Goal: Information Seeking & Learning: Learn about a topic

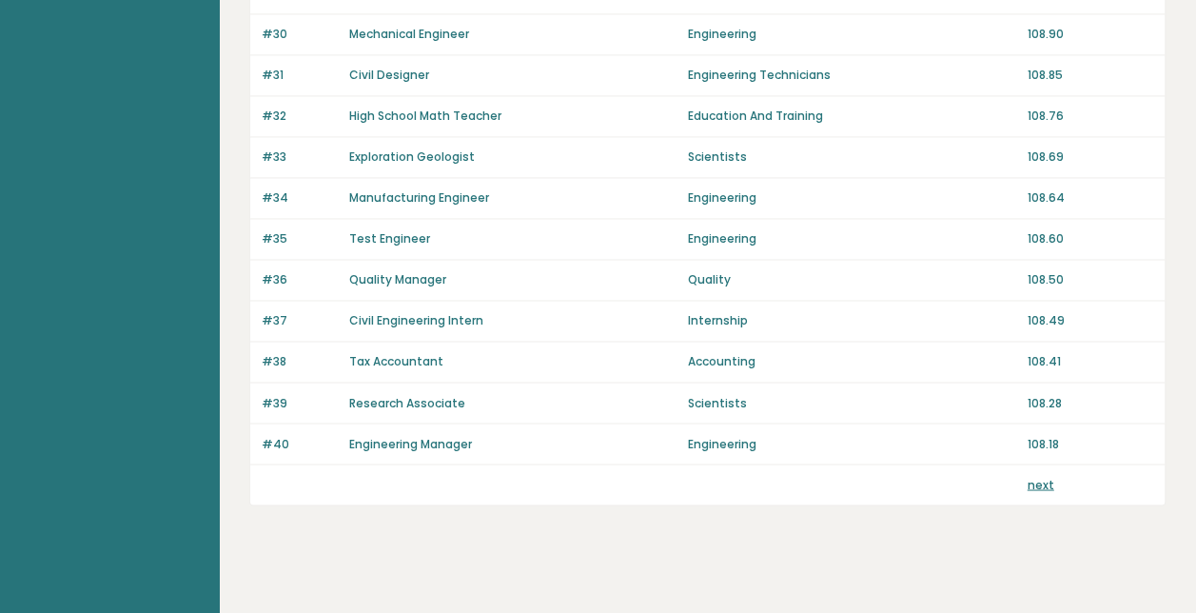
scroll to position [1410, 0]
click at [1041, 476] on link "next" at bounding box center [1041, 484] width 27 height 16
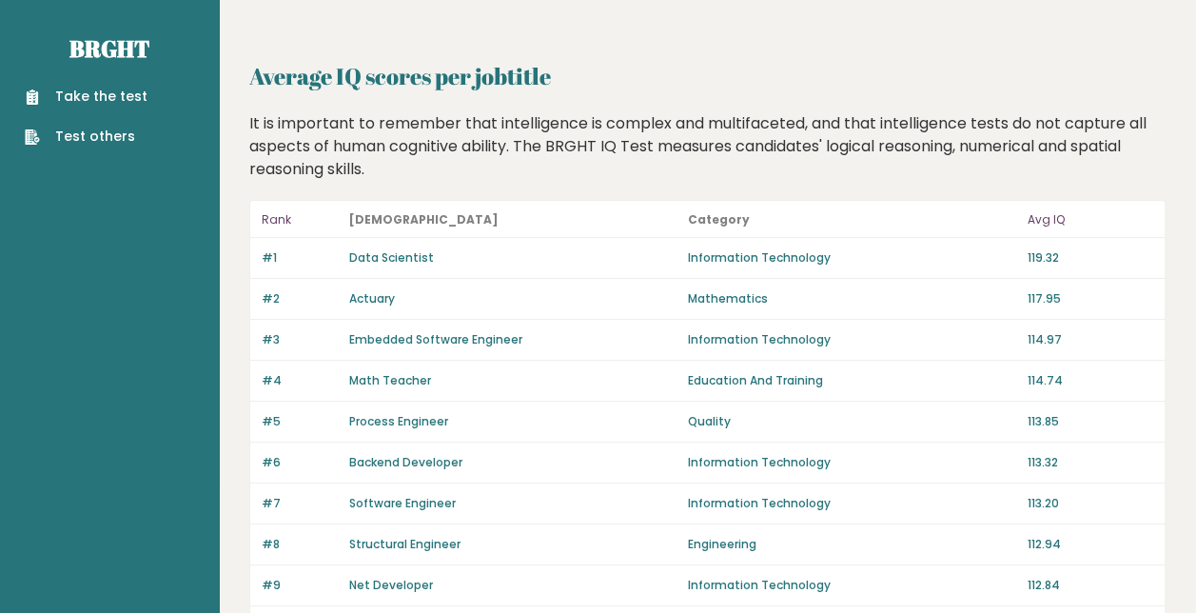
click at [412, 257] on link "Data Scientist" at bounding box center [391, 257] width 85 height 16
